Goal: Transaction & Acquisition: Download file/media

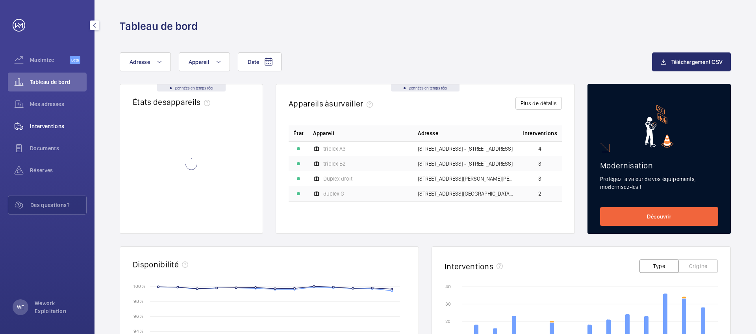
click at [56, 121] on div "Interventions" at bounding box center [47, 126] width 79 height 19
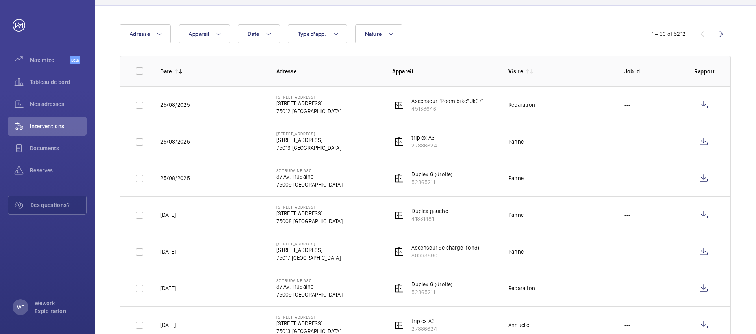
scroll to position [152, 0]
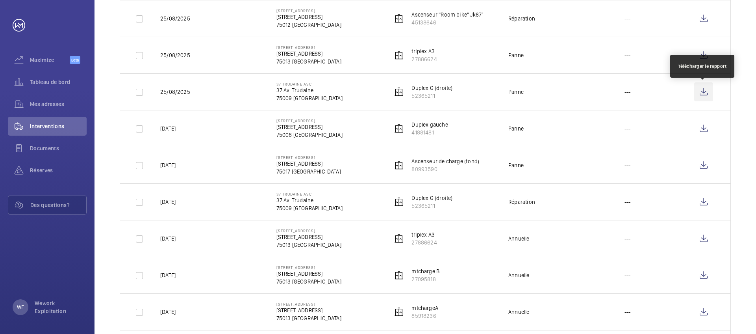
click at [699, 97] on wm-front-icon-button at bounding box center [704, 91] width 19 height 19
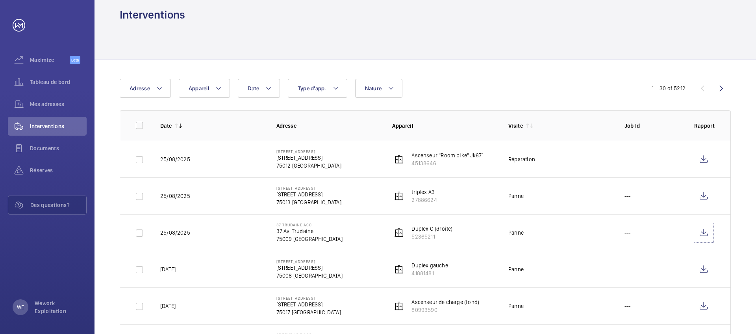
scroll to position [92, 0]
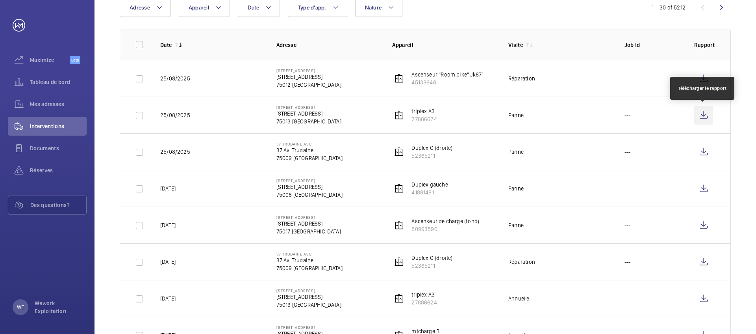
click at [702, 116] on wm-front-icon-button at bounding box center [704, 115] width 19 height 19
